Goal: Task Accomplishment & Management: Use online tool/utility

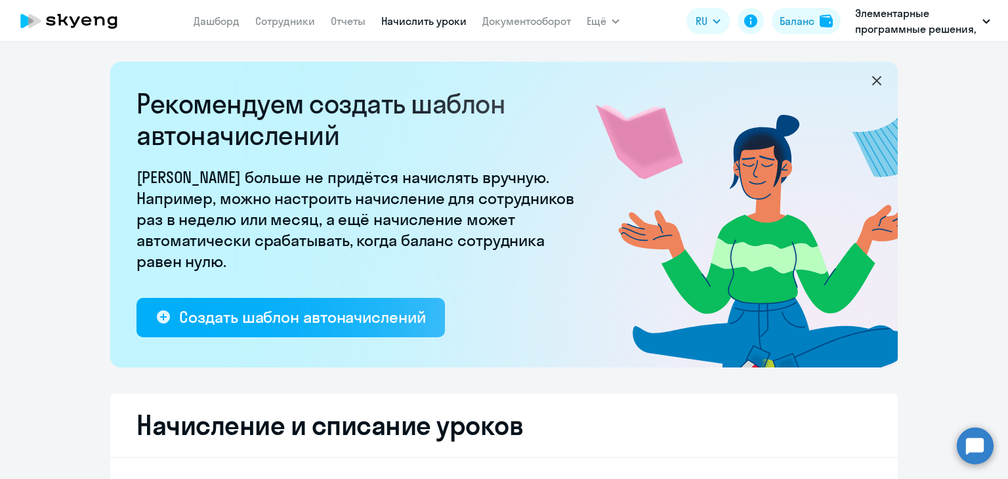
select select "10"
click at [407, 22] on link "Начислить уроки" at bounding box center [423, 20] width 85 height 13
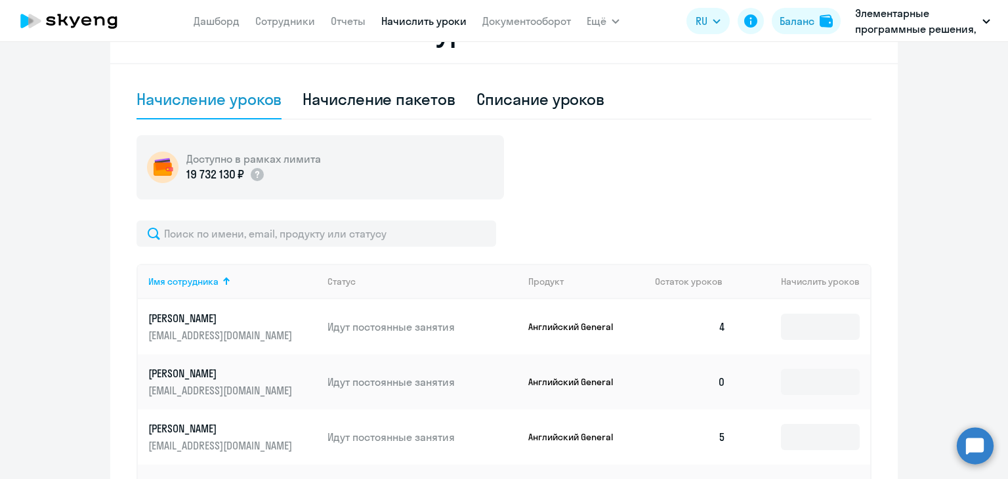
scroll to position [591, 0]
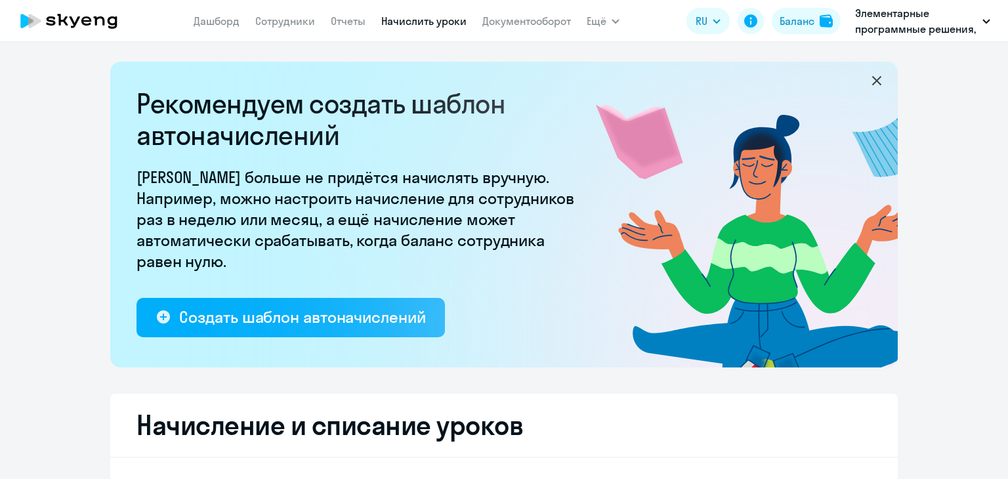
select select "10"
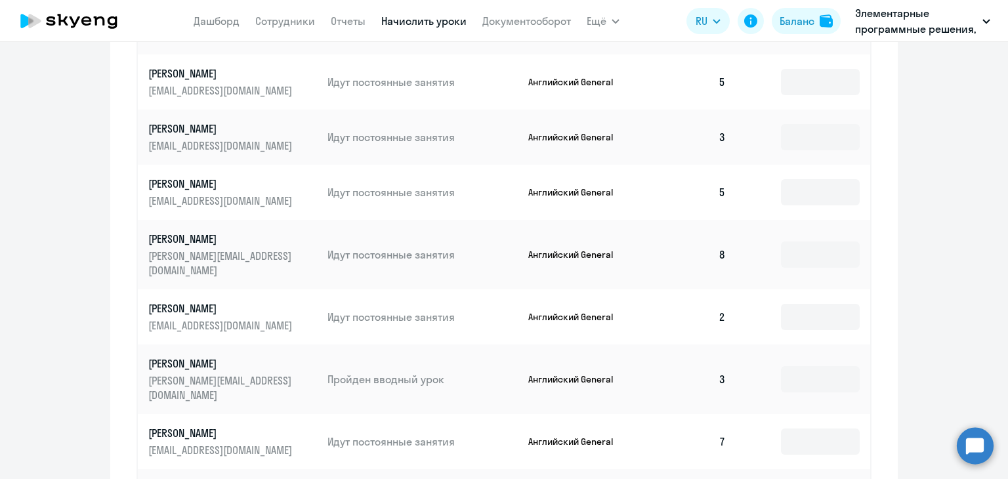
scroll to position [876, 0]
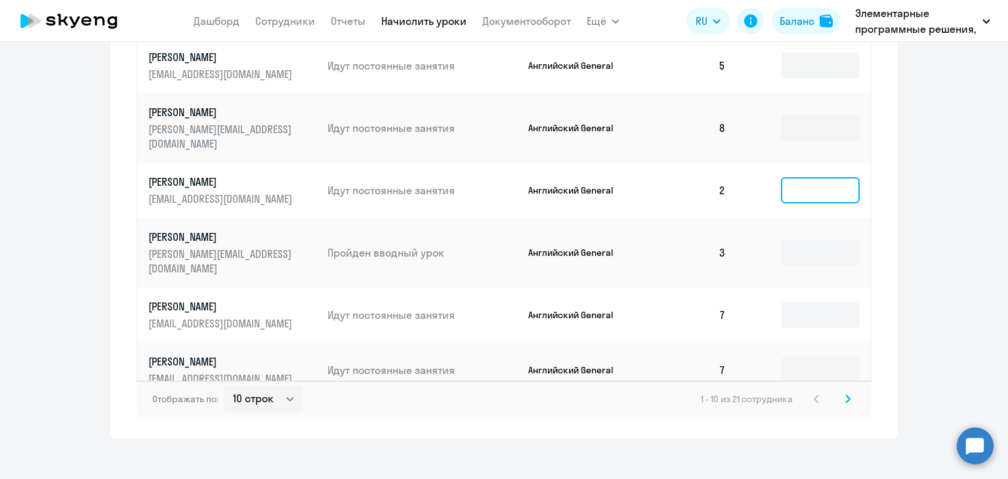
click at [822, 177] on input at bounding box center [820, 190] width 79 height 26
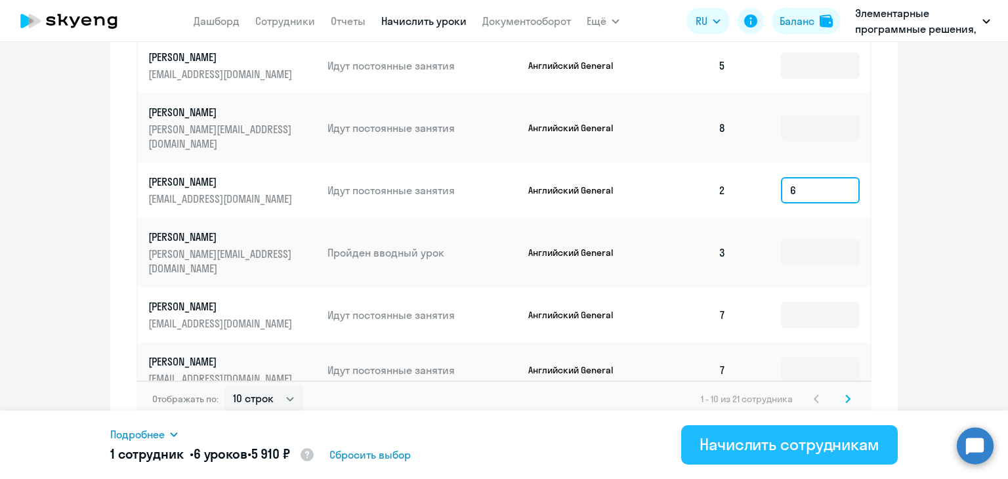
type input "6"
click at [704, 425] on button "Начислить сотрудникам" at bounding box center [789, 444] width 217 height 39
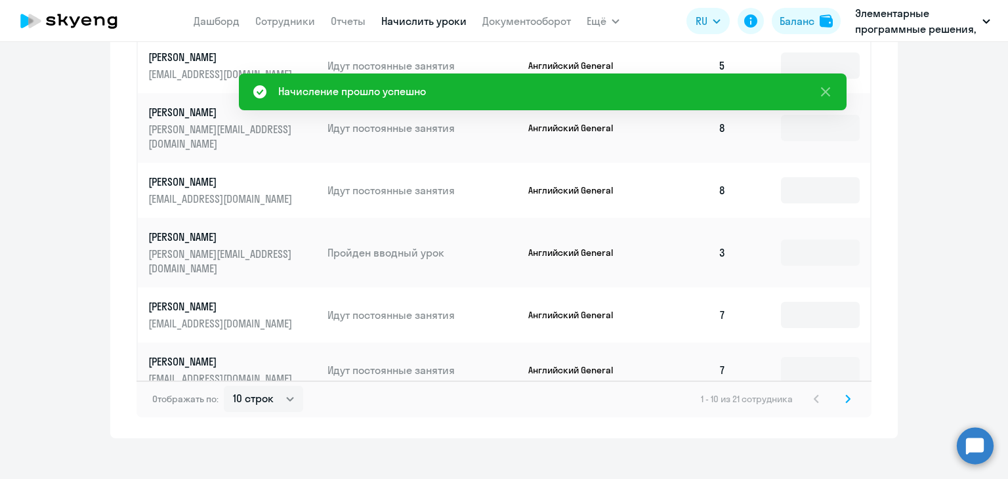
drag, startPoint x: 841, startPoint y: 383, endPoint x: 834, endPoint y: 383, distance: 7.3
click at [846, 395] on icon at bounding box center [848, 398] width 4 height 7
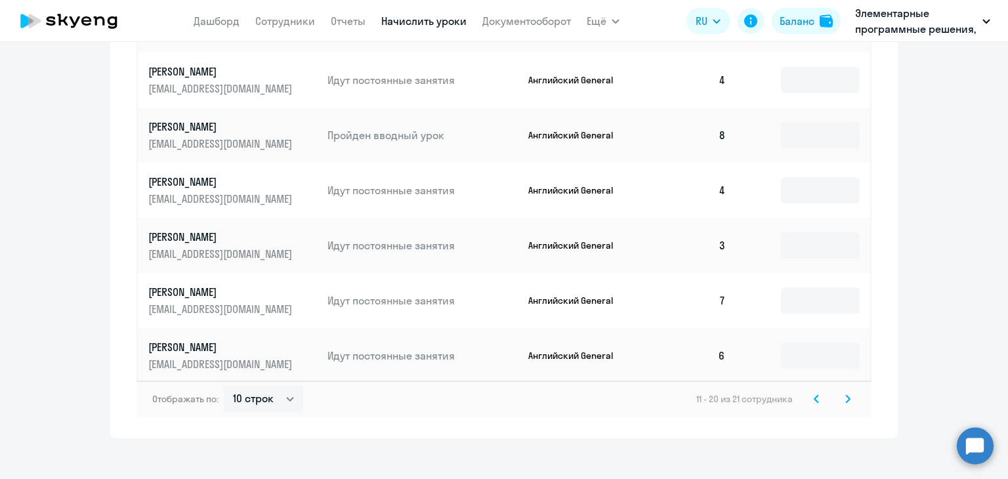
click at [851, 385] on div "Отображать по: 10 строк 30 строк 50 строк 11 - 20 из 21 сотрудника" at bounding box center [504, 399] width 735 height 37
click at [845, 391] on svg-icon at bounding box center [848, 399] width 16 height 16
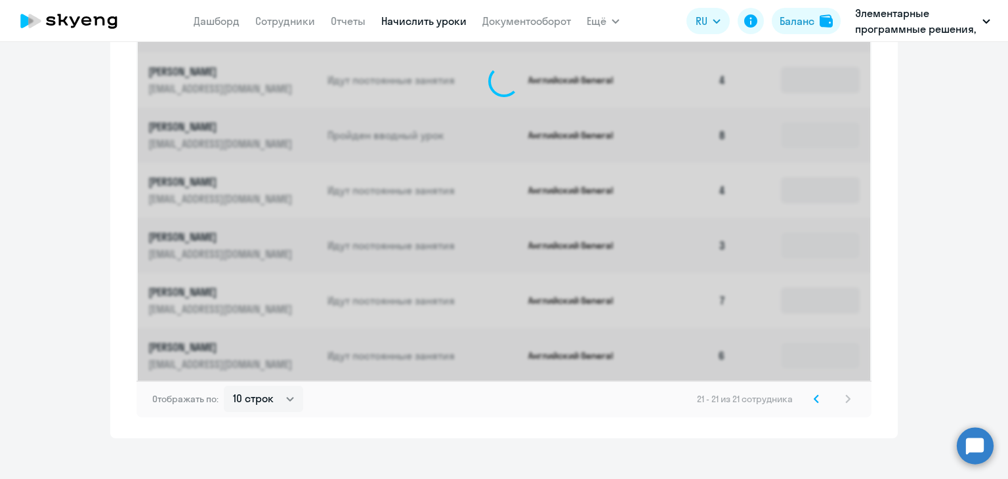
scroll to position [486, 0]
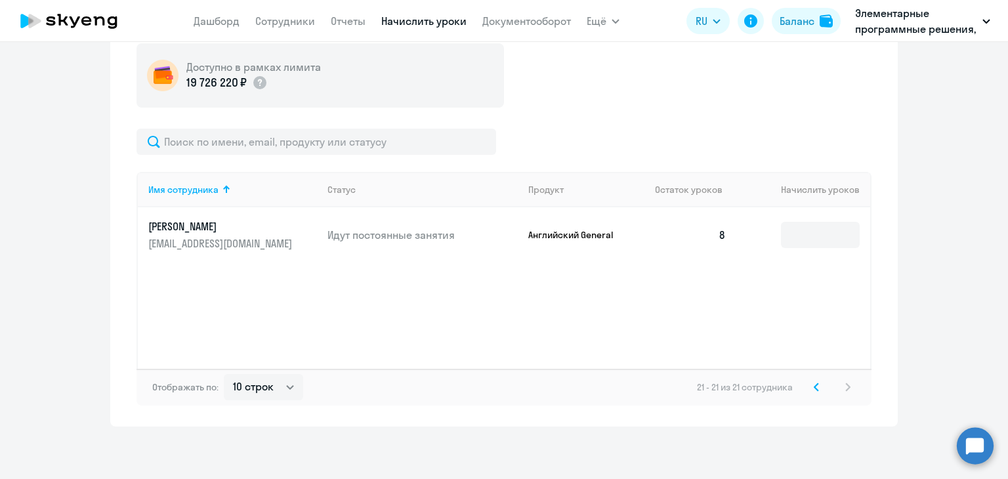
click at [814, 389] on icon at bounding box center [816, 387] width 5 height 9
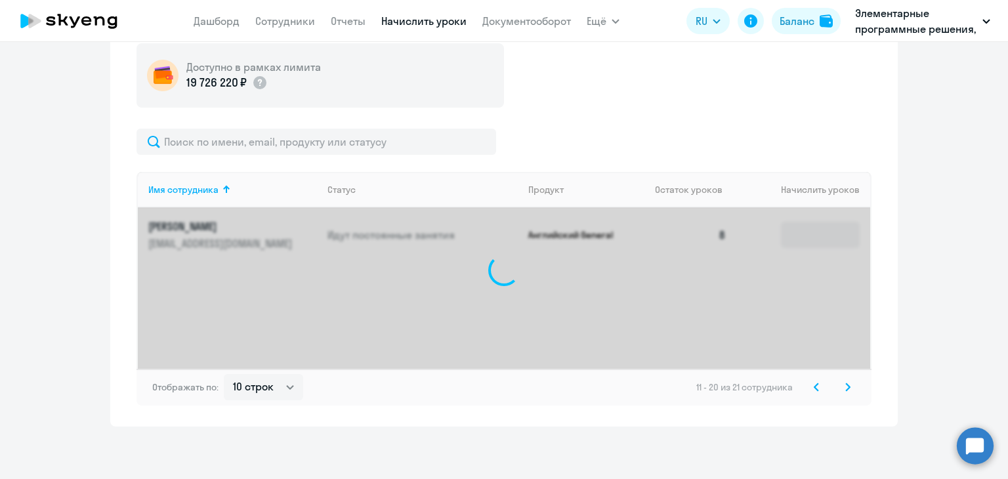
scroll to position [876, 0]
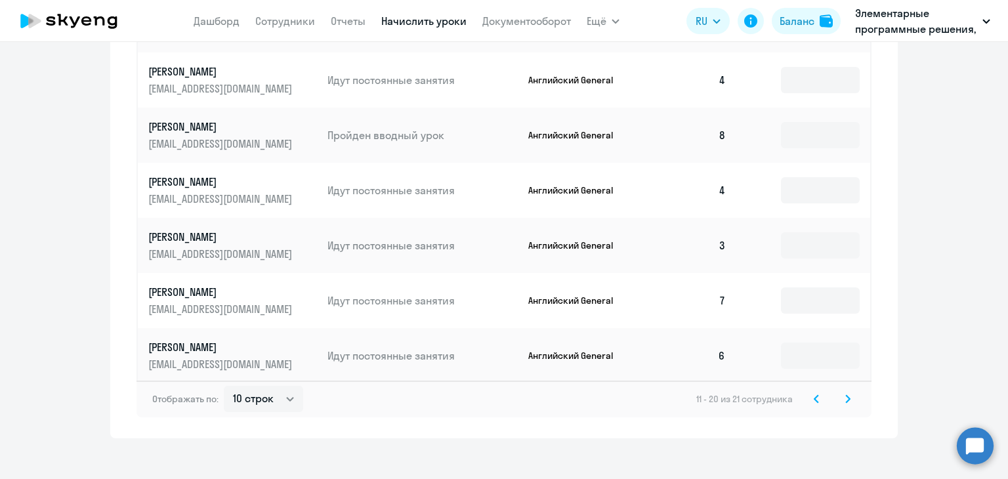
click at [815, 395] on icon at bounding box center [817, 398] width 4 height 7
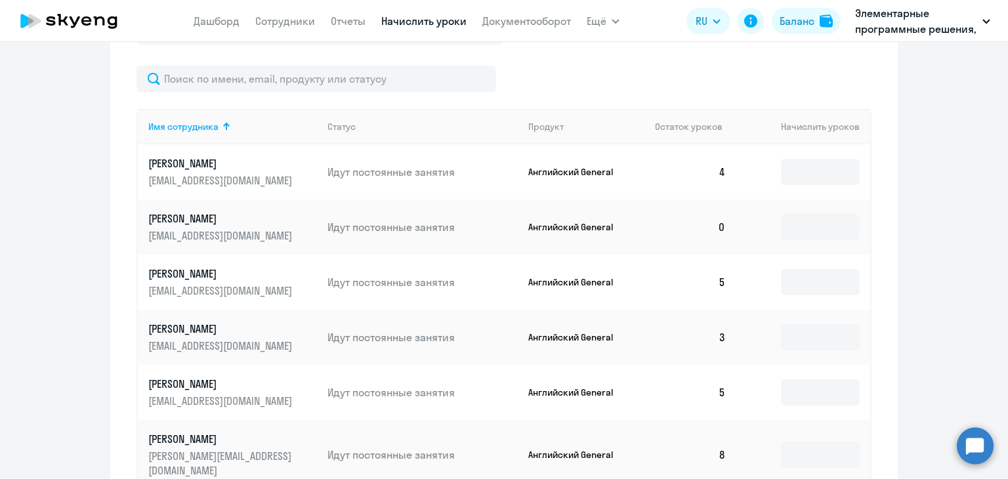
scroll to position [547, 0]
